Goal: Complete application form

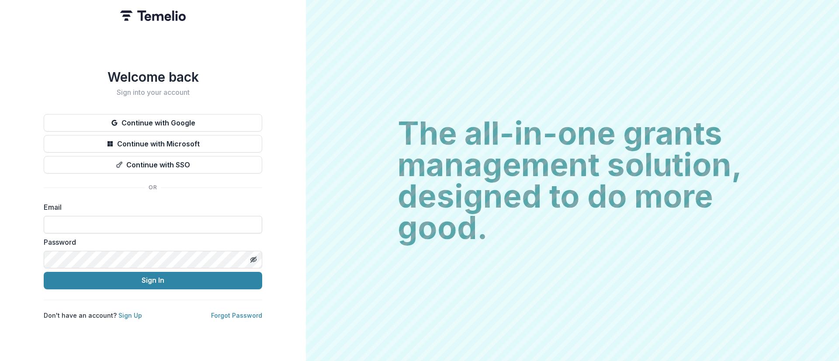
click at [156, 219] on input at bounding box center [153, 224] width 218 height 17
type input "**********"
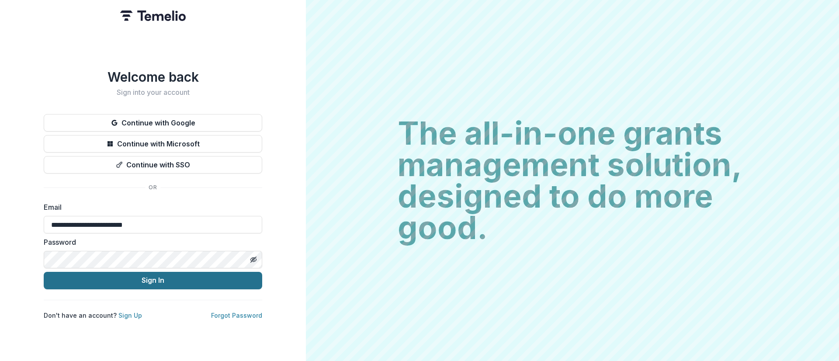
click at [149, 280] on button "Sign In" at bounding box center [153, 280] width 218 height 17
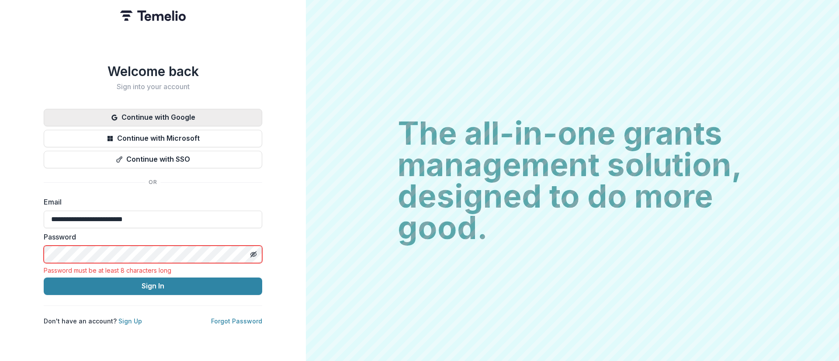
click at [145, 115] on button "Continue with Google" at bounding box center [153, 117] width 218 height 17
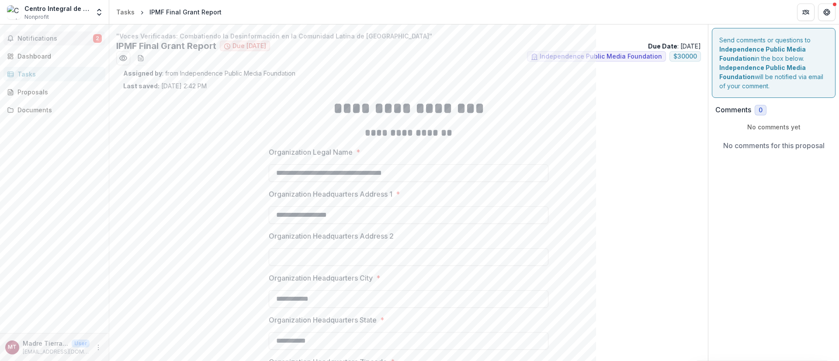
click at [51, 39] on span "Notifications" at bounding box center [55, 38] width 76 height 7
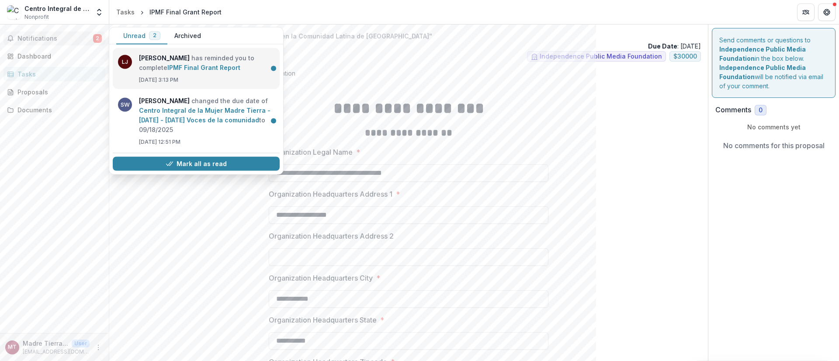
click at [180, 67] on link "IPMF Final Grant Report" at bounding box center [203, 67] width 73 height 7
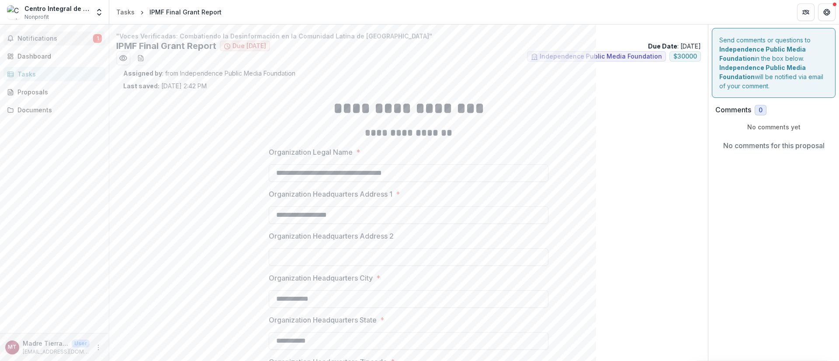
click at [46, 38] on span "Notifications" at bounding box center [55, 38] width 76 height 7
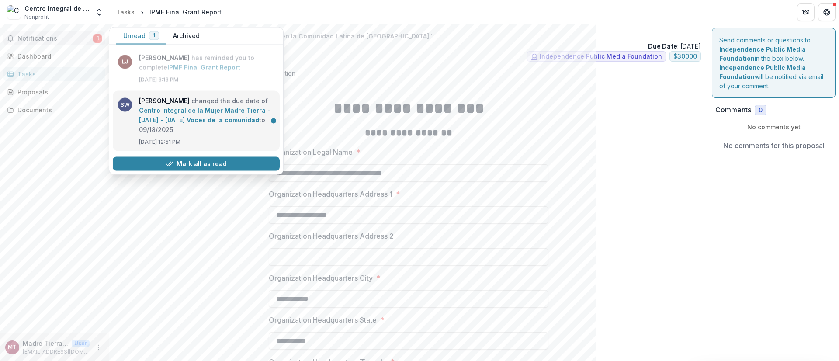
click at [219, 111] on link "Centro Integral de la Mujer Madre Tierra - [DATE] - [DATE] Voces de la comunidad" at bounding box center [204, 115] width 131 height 17
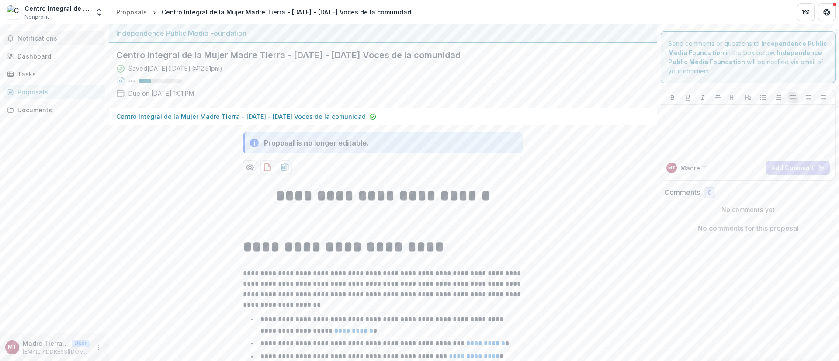
click at [31, 35] on span "Notifications" at bounding box center [59, 38] width 84 height 7
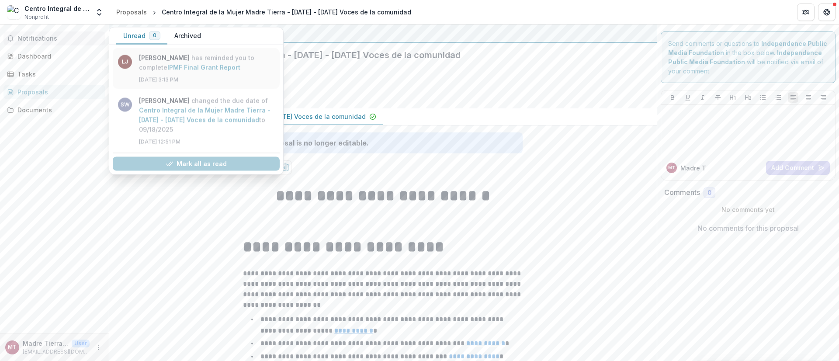
click at [167, 64] on link "IPMF Final Grant Report" at bounding box center [203, 67] width 73 height 7
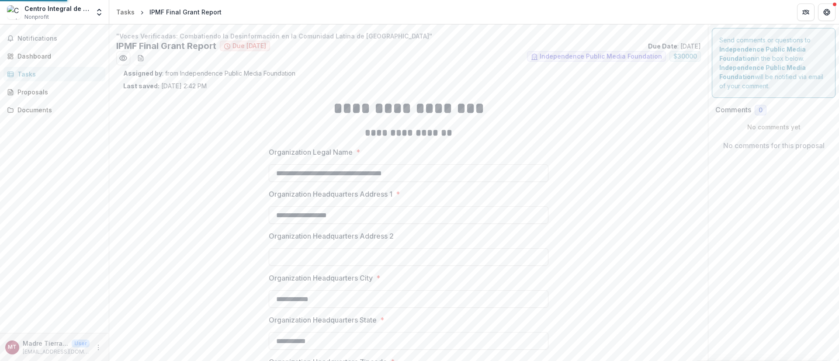
type input "*******"
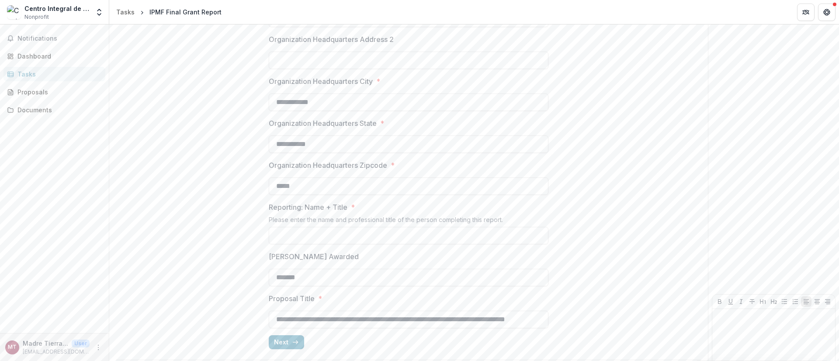
scroll to position [223, 0]
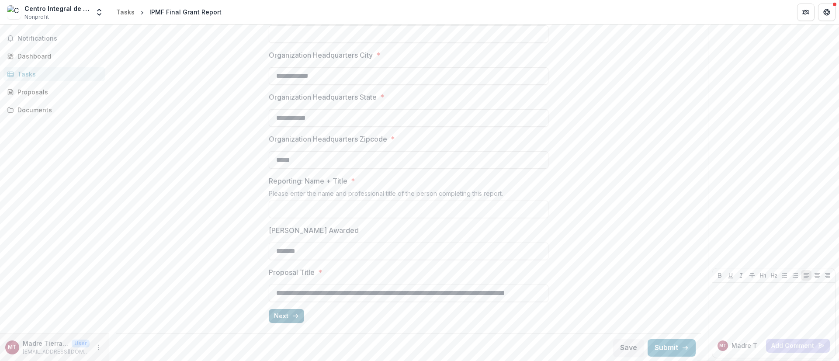
click at [283, 315] on button "Next" at bounding box center [286, 316] width 35 height 14
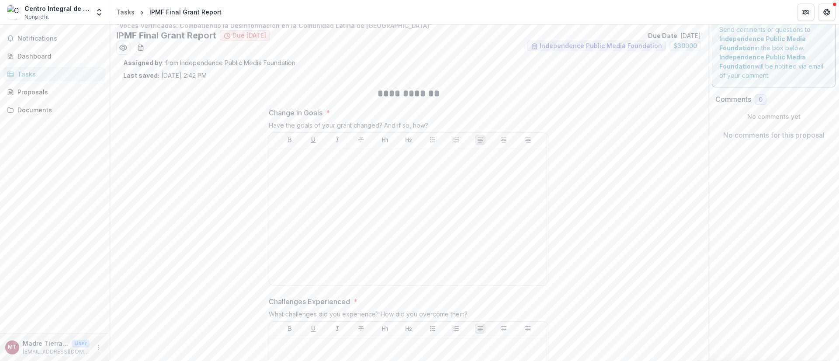
scroll to position [0, 0]
